Goal: Task Accomplishment & Management: Use online tool/utility

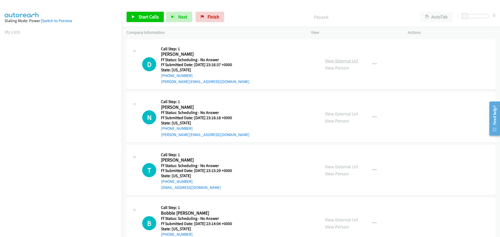
click at [328, 60] on link "View External Url" at bounding box center [341, 61] width 33 height 6
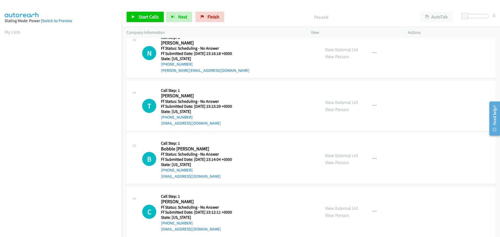
scroll to position [52, 0]
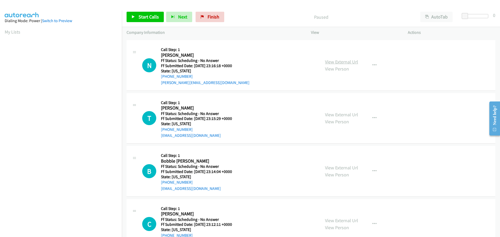
click at [338, 59] on link "View External Url" at bounding box center [341, 62] width 33 height 6
click at [338, 115] on link "View External Url" at bounding box center [341, 115] width 33 height 6
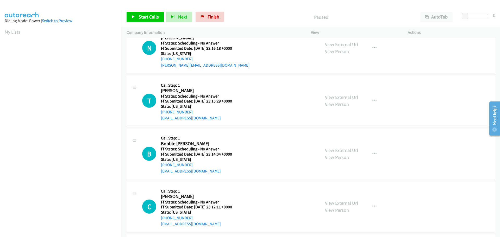
scroll to position [78, 0]
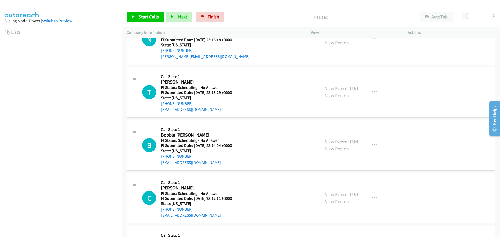
click at [337, 141] on link "View External Url" at bounding box center [341, 142] width 33 height 6
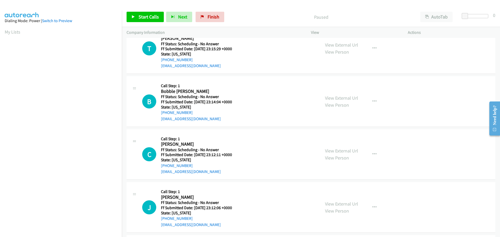
scroll to position [130, 0]
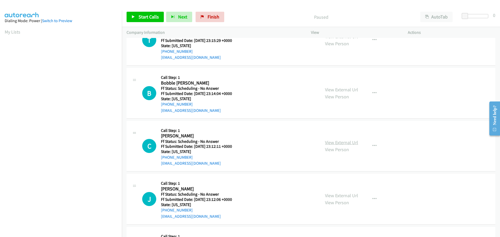
click at [326, 144] on link "View External Url" at bounding box center [341, 143] width 33 height 6
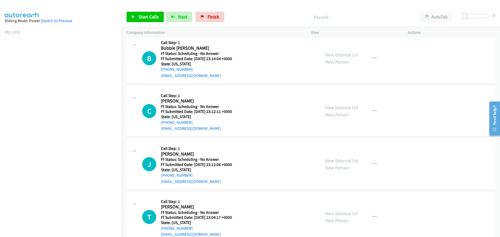
scroll to position [182, 0]
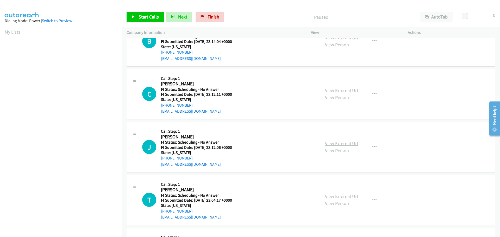
click at [336, 143] on link "View External Url" at bounding box center [341, 144] width 33 height 6
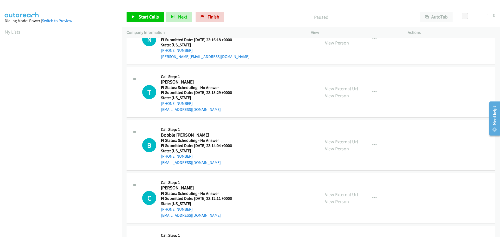
scroll to position [0, 0]
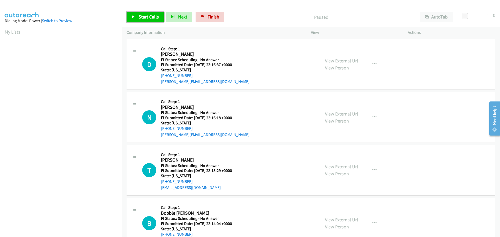
click at [159, 20] on link "Start Calls" at bounding box center [145, 17] width 37 height 10
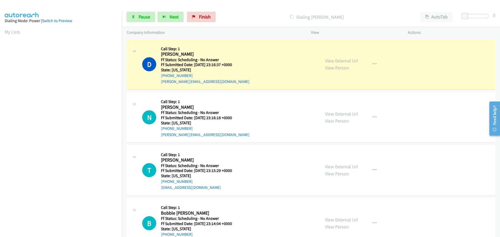
scroll to position [55, 0]
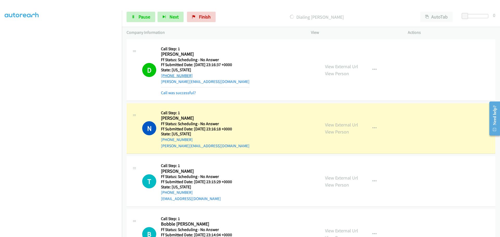
drag, startPoint x: 189, startPoint y: 76, endPoint x: 161, endPoint y: 76, distance: 28.7
click at [161, 76] on div "+1 213-618-9921" at bounding box center [205, 76] width 89 height 6
copy link "+1 213-618-9921"
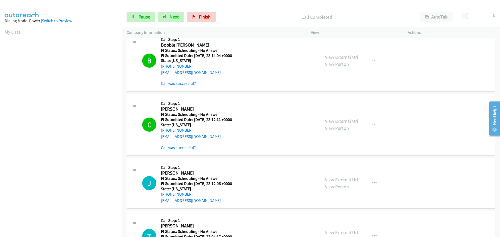
scroll to position [235, 0]
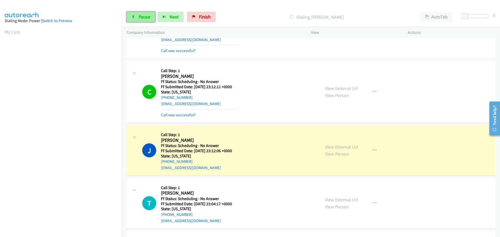
click at [140, 15] on span "Pause" at bounding box center [145, 17] width 12 height 6
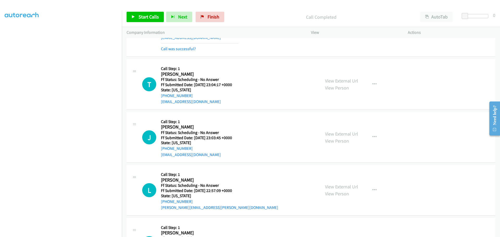
scroll to position [339, 0]
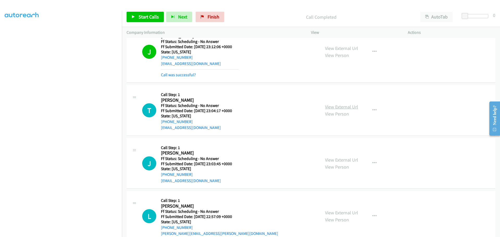
click at [325, 106] on link "View External Url" at bounding box center [341, 107] width 33 height 6
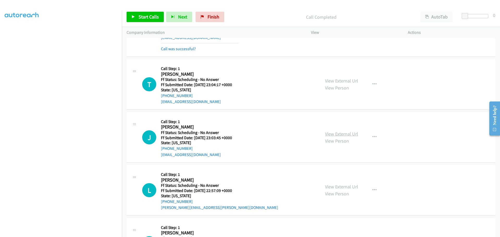
click at [337, 133] on link "View External Url" at bounding box center [341, 134] width 33 height 6
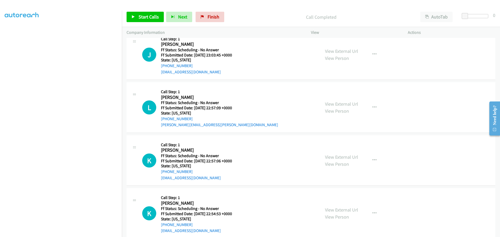
scroll to position [469, 0]
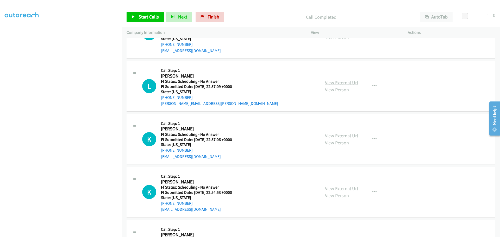
click at [331, 84] on link "View External Url" at bounding box center [341, 83] width 33 height 6
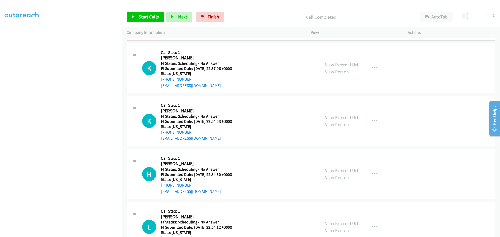
scroll to position [547, 0]
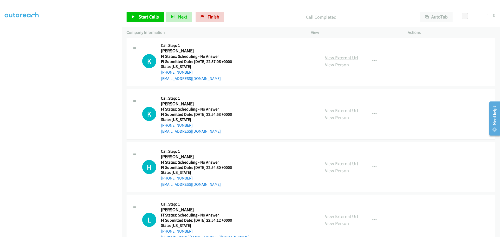
click at [327, 56] on link "View External Url" at bounding box center [341, 58] width 33 height 6
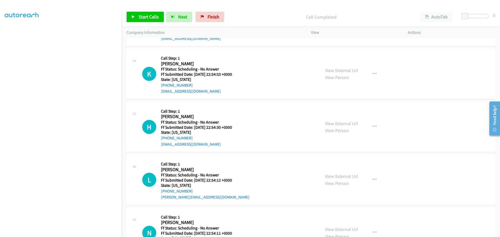
scroll to position [599, 0]
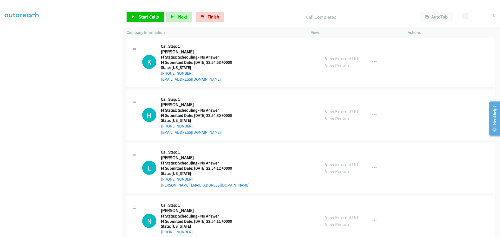
click at [327, 62] on div "View External Url View Person" at bounding box center [341, 62] width 33 height 14
click at [329, 58] on link "View External Url" at bounding box center [341, 59] width 33 height 6
click at [337, 111] on link "View External Url" at bounding box center [341, 112] width 33 height 6
click at [145, 13] on link "Start Calls" at bounding box center [145, 17] width 37 height 10
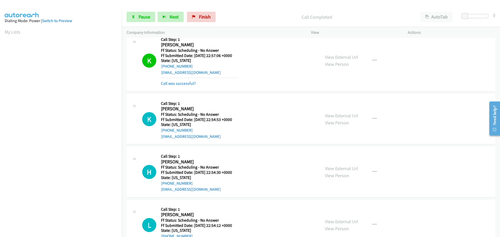
scroll to position [596, 0]
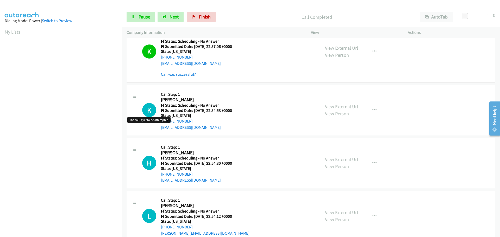
click at [148, 115] on h1 "K" at bounding box center [149, 110] width 14 height 14
click at [148, 111] on h1 "K" at bounding box center [149, 110] width 14 height 14
click at [192, 103] on h5 "Ff Status: Scheduling - No Answer" at bounding box center [200, 105] width 78 height 5
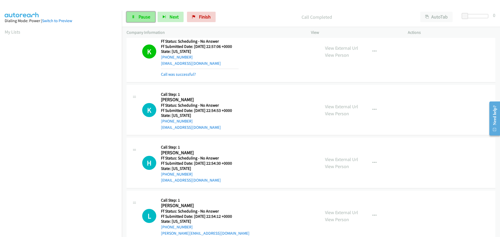
click at [139, 20] on span "Pause" at bounding box center [145, 17] width 12 height 6
click at [139, 20] on span "Start Calls" at bounding box center [149, 17] width 20 height 6
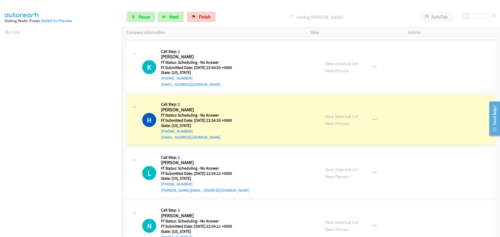
scroll to position [648, 0]
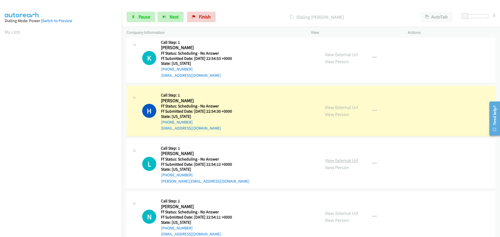
click at [332, 158] on link "View External Url" at bounding box center [341, 161] width 33 height 6
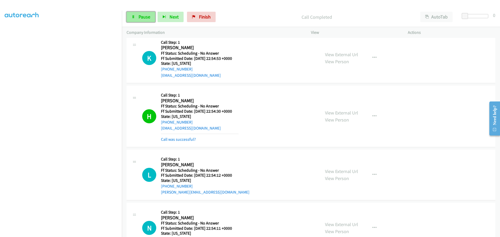
click at [142, 18] on span "Pause" at bounding box center [145, 17] width 12 height 6
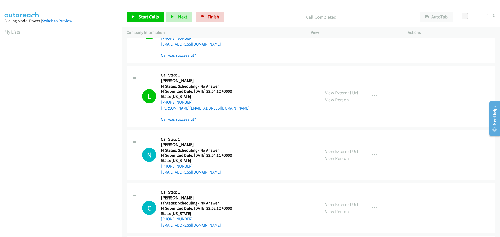
scroll to position [778, 0]
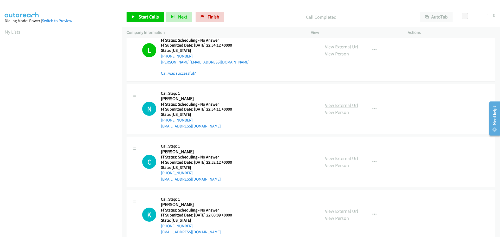
click at [341, 105] on link "View External Url" at bounding box center [341, 105] width 33 height 6
click at [332, 156] on link "View External Url" at bounding box center [341, 159] width 33 height 6
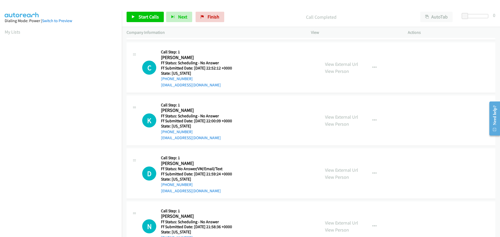
scroll to position [882, 0]
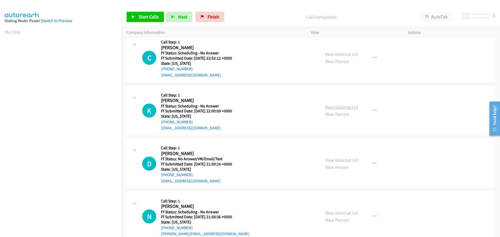
click at [333, 107] on link "View External Url" at bounding box center [341, 107] width 33 height 6
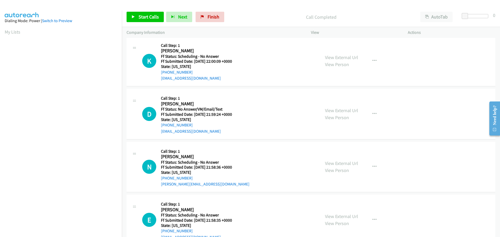
scroll to position [935, 0]
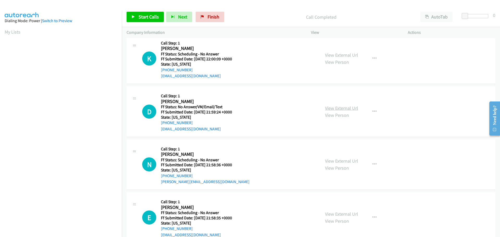
click at [340, 108] on link "View External Url" at bounding box center [341, 108] width 33 height 6
click at [332, 162] on link "View External Url" at bounding box center [341, 161] width 33 height 6
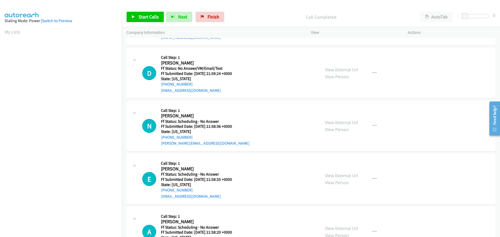
scroll to position [987, 0]
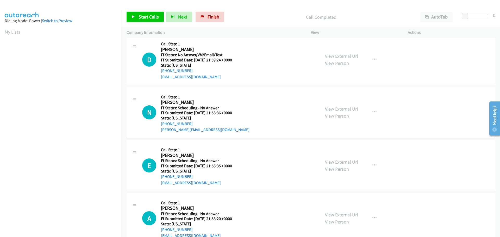
click at [330, 160] on link "View External Url" at bounding box center [341, 162] width 33 height 6
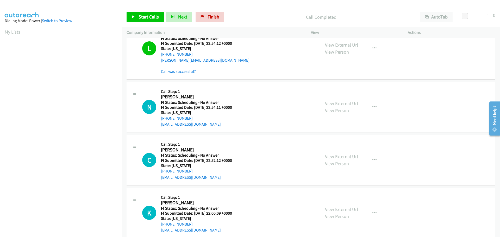
scroll to position [778, 0]
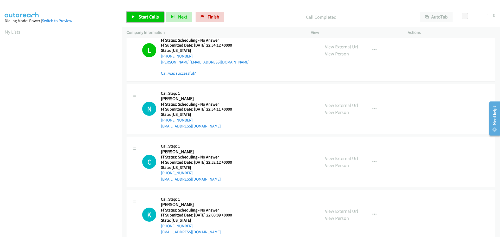
click at [147, 19] on span "Start Calls" at bounding box center [149, 17] width 20 height 6
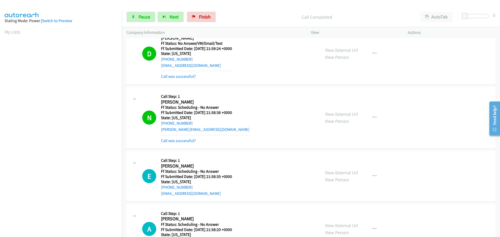
scroll to position [1039, 0]
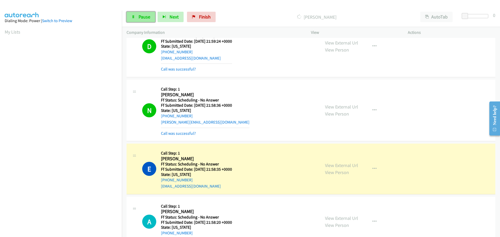
click at [141, 14] on span "Pause" at bounding box center [145, 17] width 12 height 6
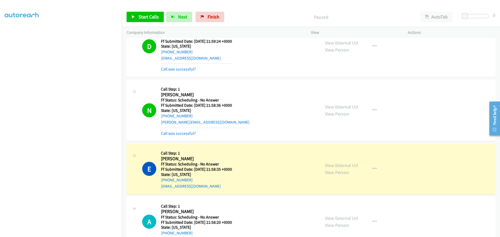
scroll to position [0, 0]
